Goal: Check status: Check status

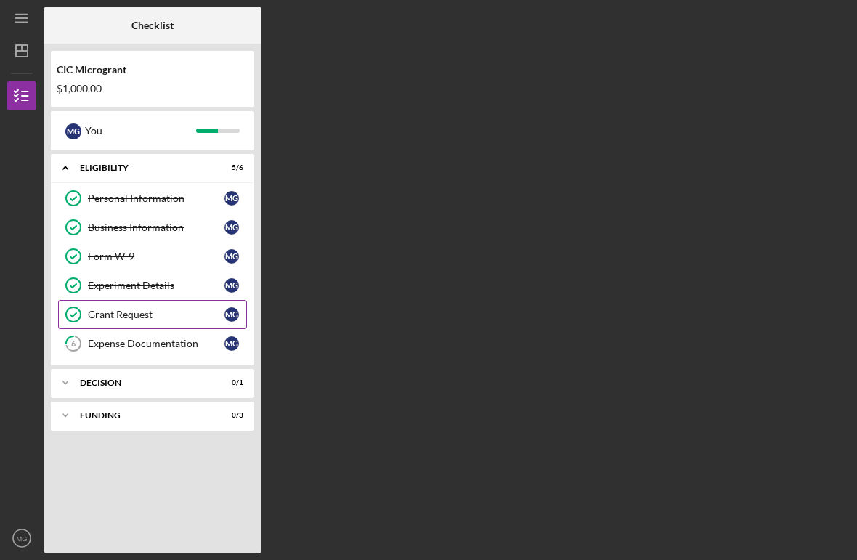
click at [139, 317] on div "Grant Request" at bounding box center [156, 315] width 137 height 12
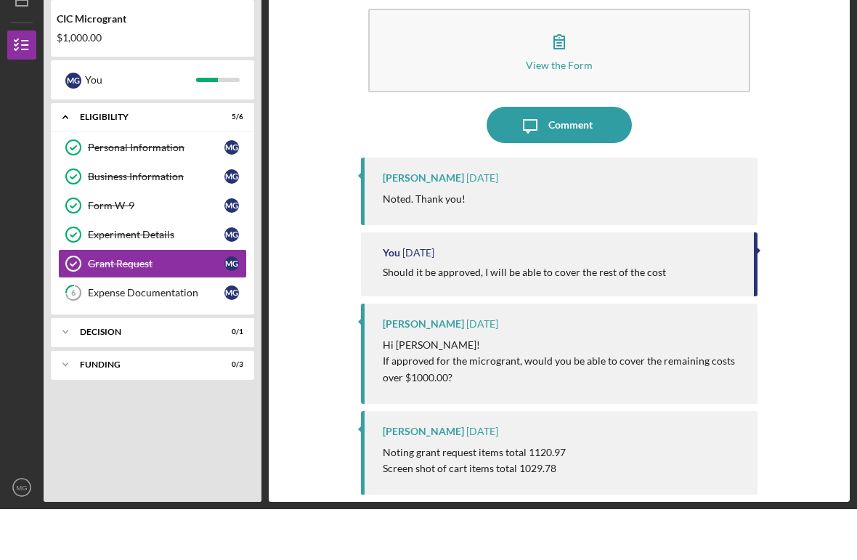
scroll to position [15, 0]
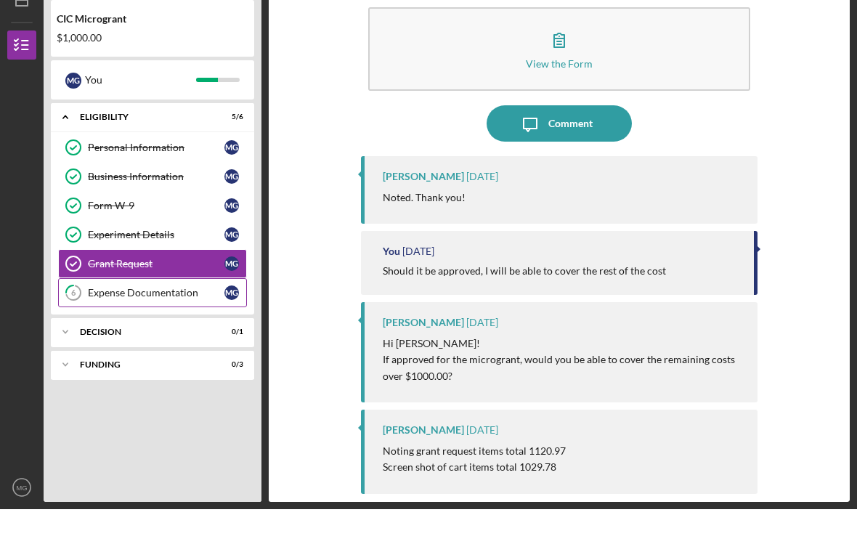
click at [137, 338] on div "Expense Documentation" at bounding box center [156, 344] width 137 height 12
